Goal: Find specific page/section: Find specific page/section

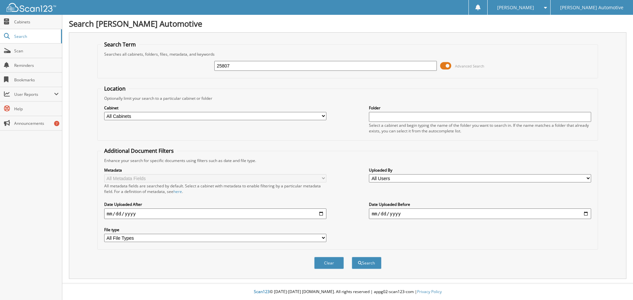
type input "25807"
click at [352, 257] on button "Search" at bounding box center [367, 263] width 30 height 12
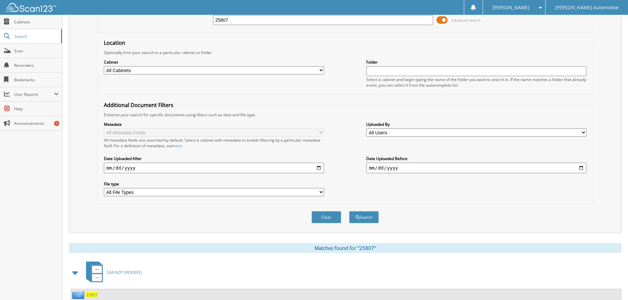
scroll to position [94, 0]
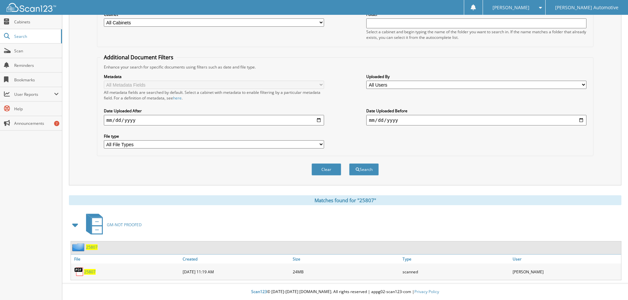
click at [90, 272] on span "25807" at bounding box center [90, 272] width 12 height 6
click at [90, 271] on span "25807" at bounding box center [90, 272] width 12 height 6
